Goal: Task Accomplishment & Management: Use online tool/utility

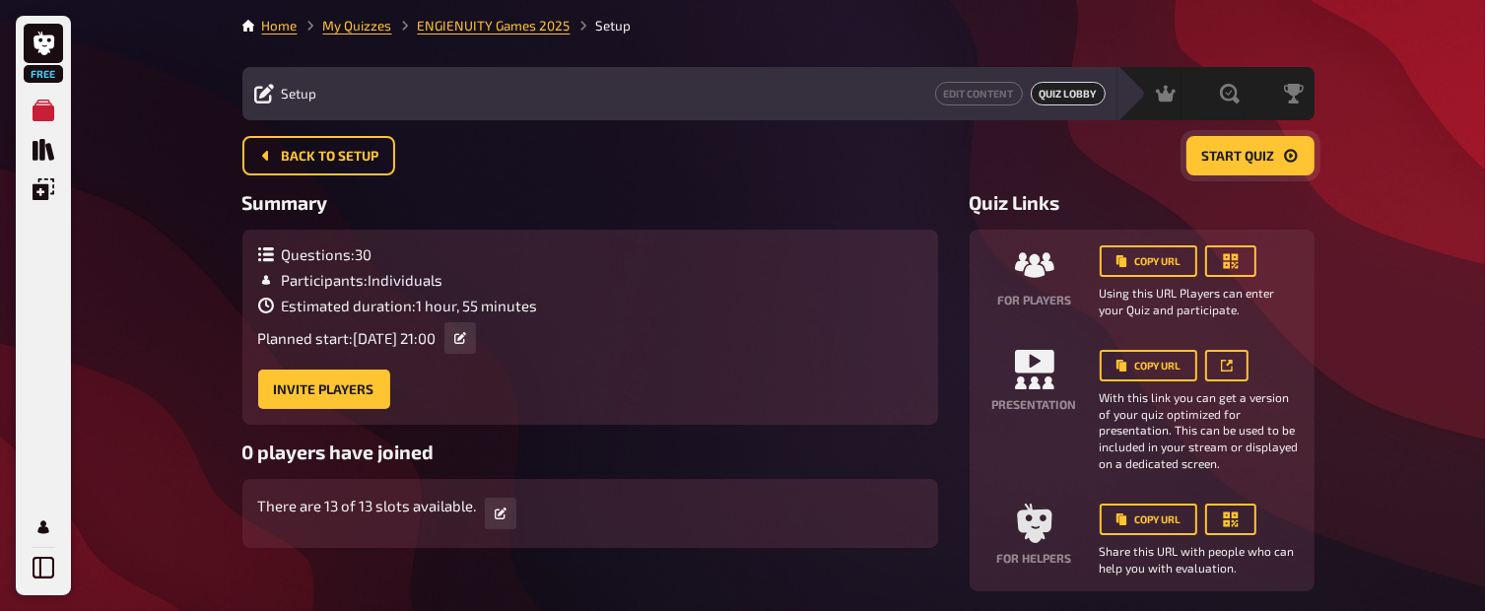
click at [1258, 153] on span "Start Quiz" at bounding box center [1238, 157] width 73 height 14
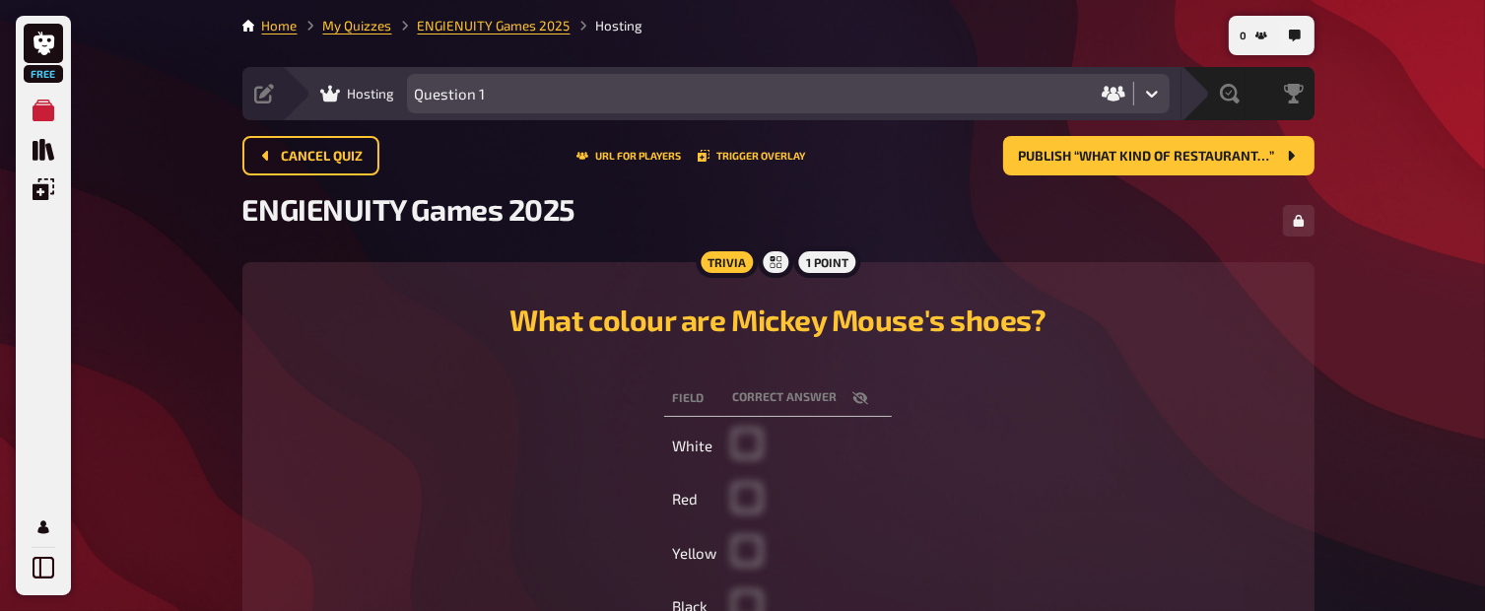
click at [353, 154] on span "Cancel Quiz" at bounding box center [323, 157] width 82 height 14
